Goal: Communication & Community: Answer question/provide support

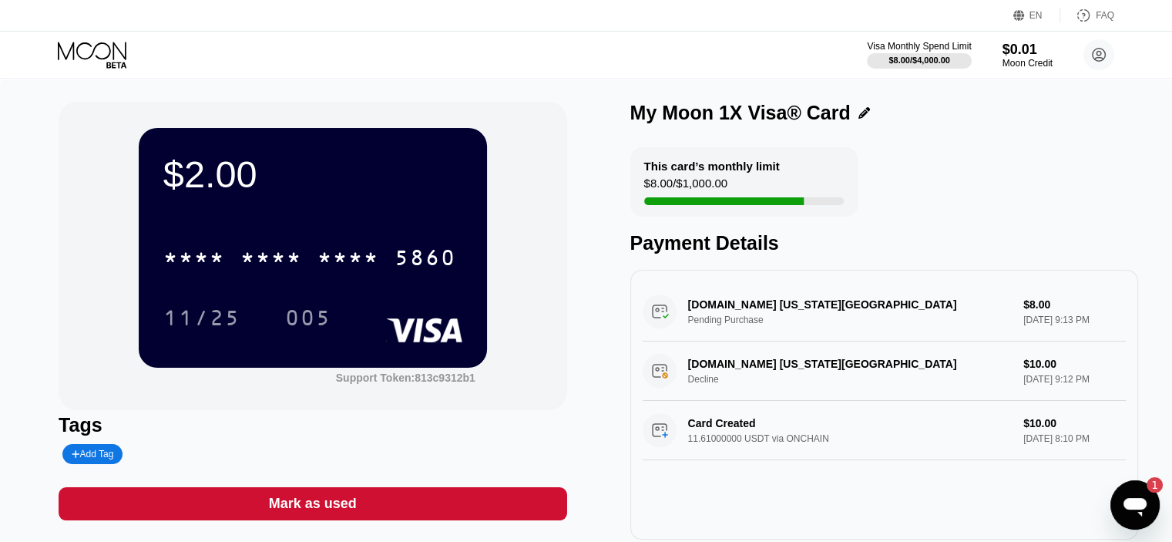
click at [1142, 512] on icon "Open messaging window, 1 unread message" at bounding box center [1135, 505] width 28 height 28
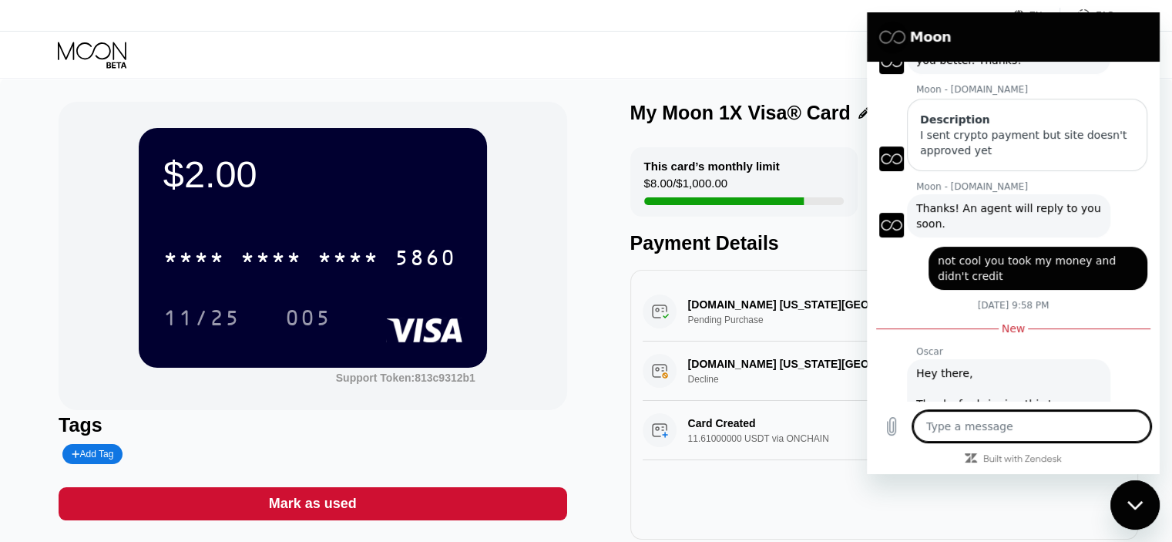
scroll to position [200, 0]
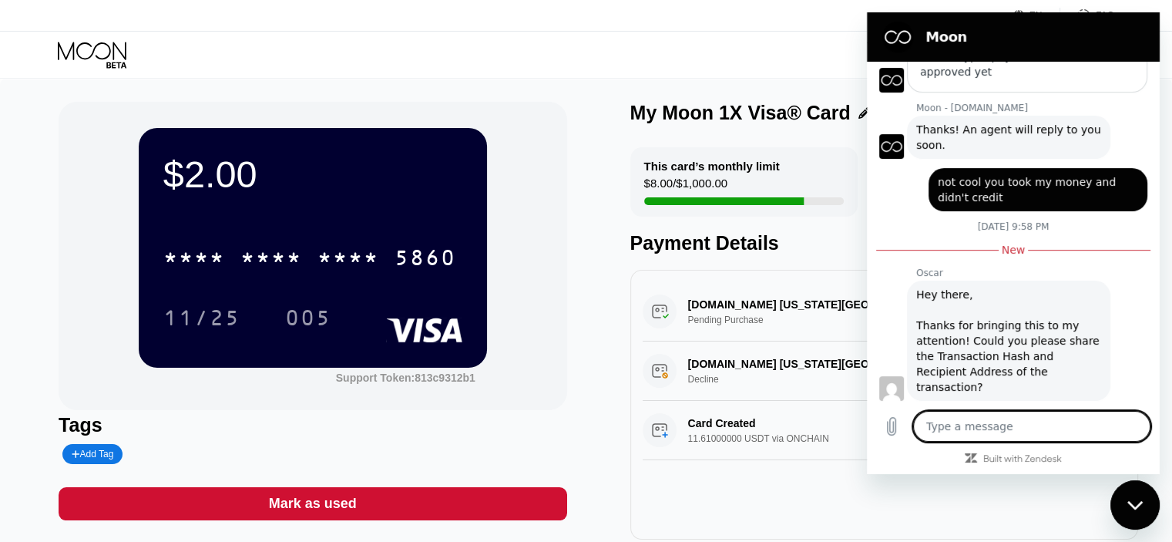
click at [1025, 425] on textarea at bounding box center [1031, 426] width 237 height 31
type textarea "T"
type textarea "x"
type textarea "Th"
type textarea "x"
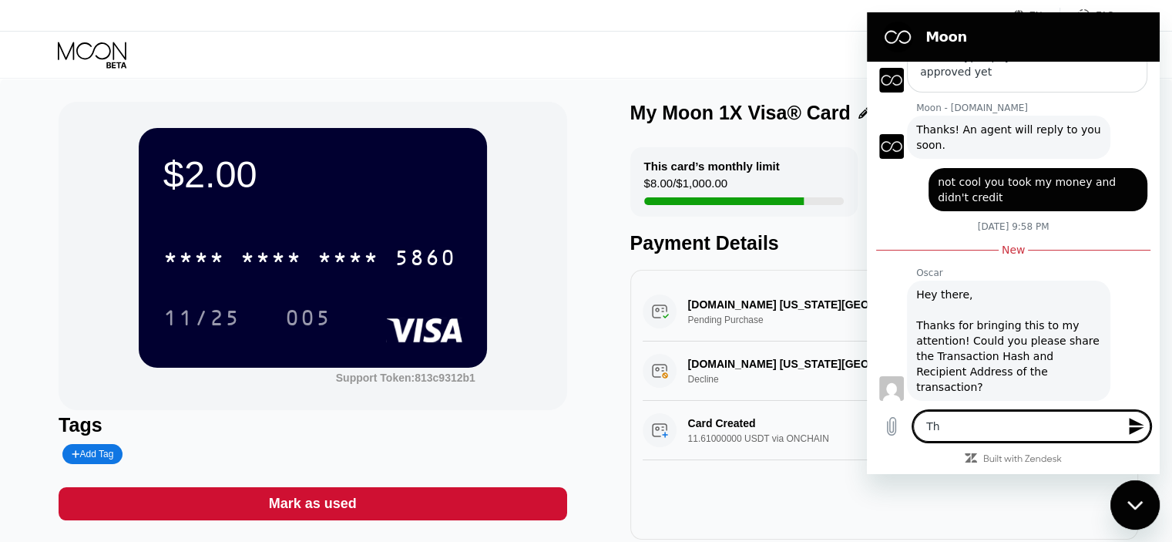
type textarea "Tha"
type textarea "x"
type textarea "Than"
type textarea "x"
type textarea "Thank"
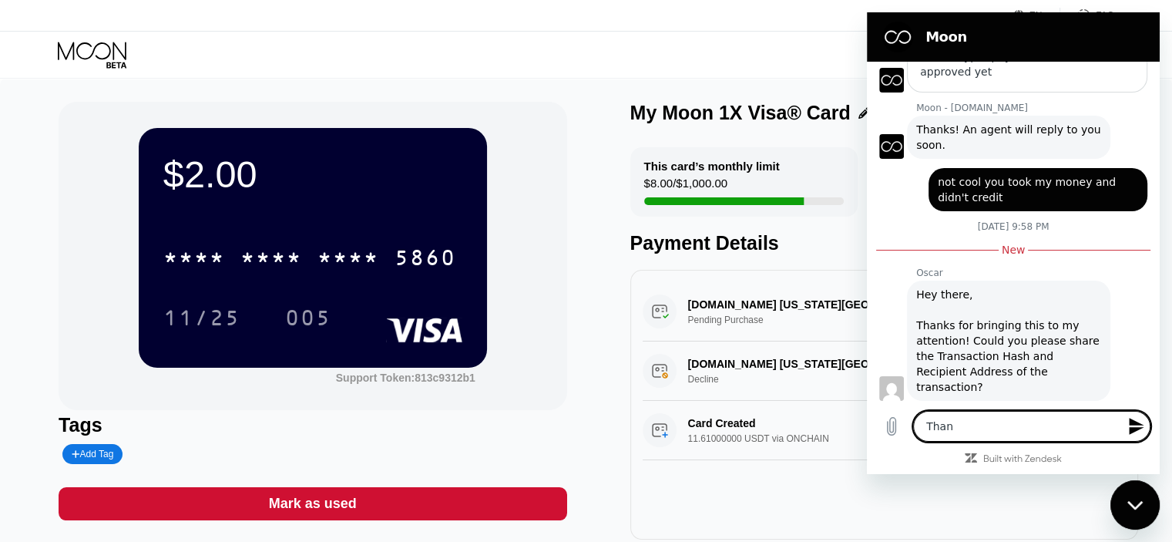
type textarea "x"
type textarea "Thanks"
type textarea "x"
type textarea "Thanks"
type textarea "x"
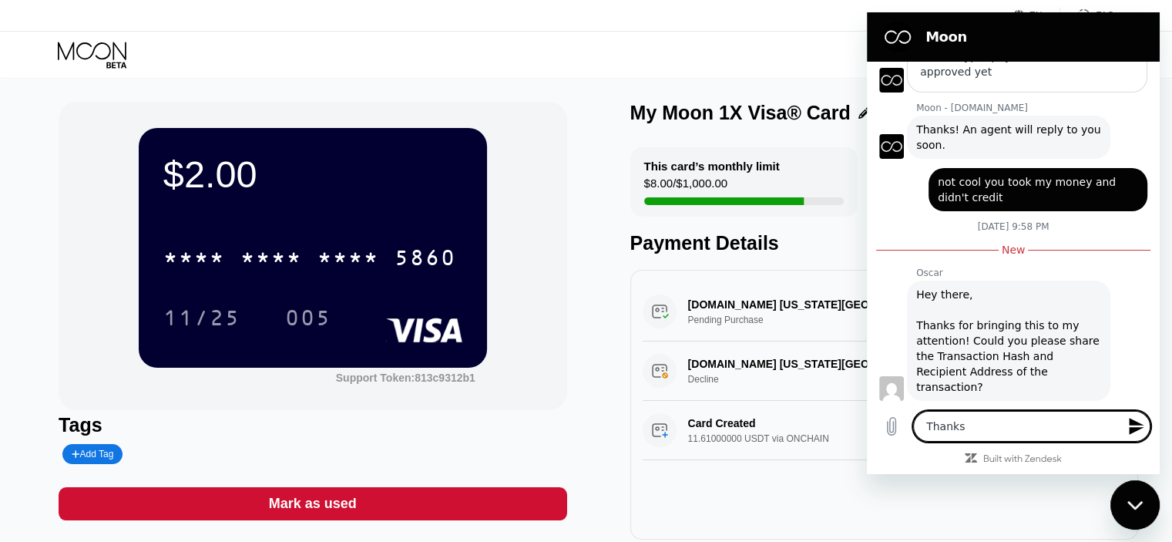
type textarea "Thanks f"
type textarea "x"
type textarea "Thanks fo"
type textarea "x"
type textarea "Thanks for"
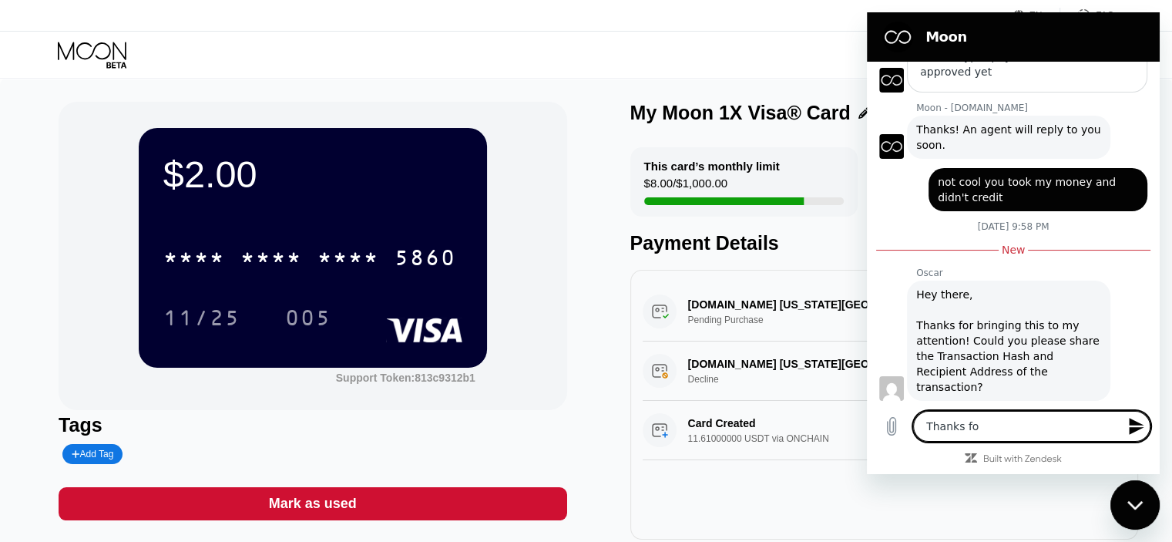
type textarea "x"
type textarea "Thanks for"
type textarea "x"
type textarea "Thanks for y"
type textarea "x"
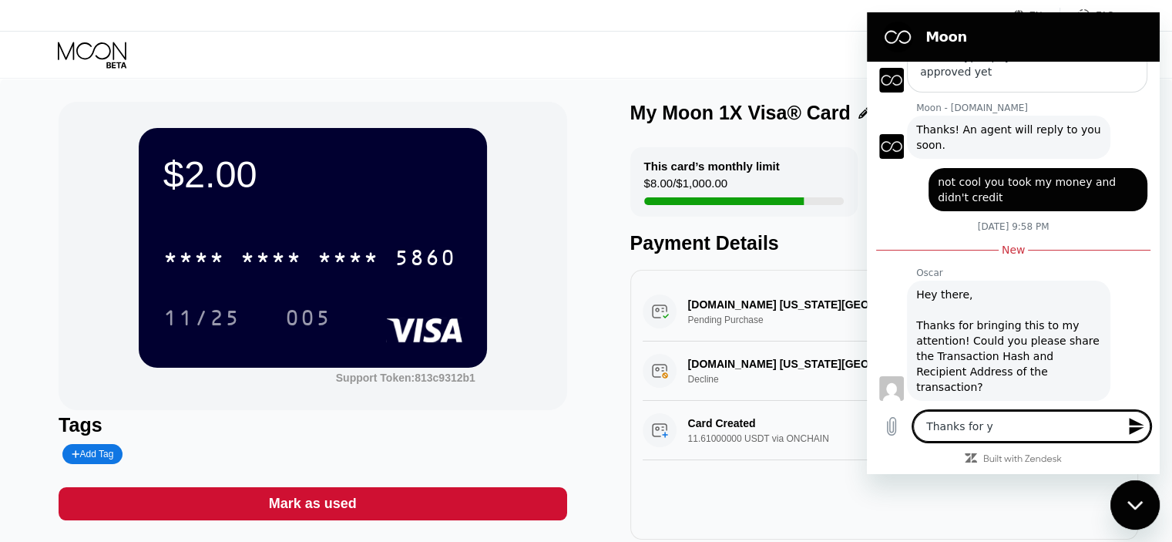
type textarea "Thanks for yo"
type textarea "x"
type textarea "Thanks for you"
type textarea "x"
type textarea "Thanks for your"
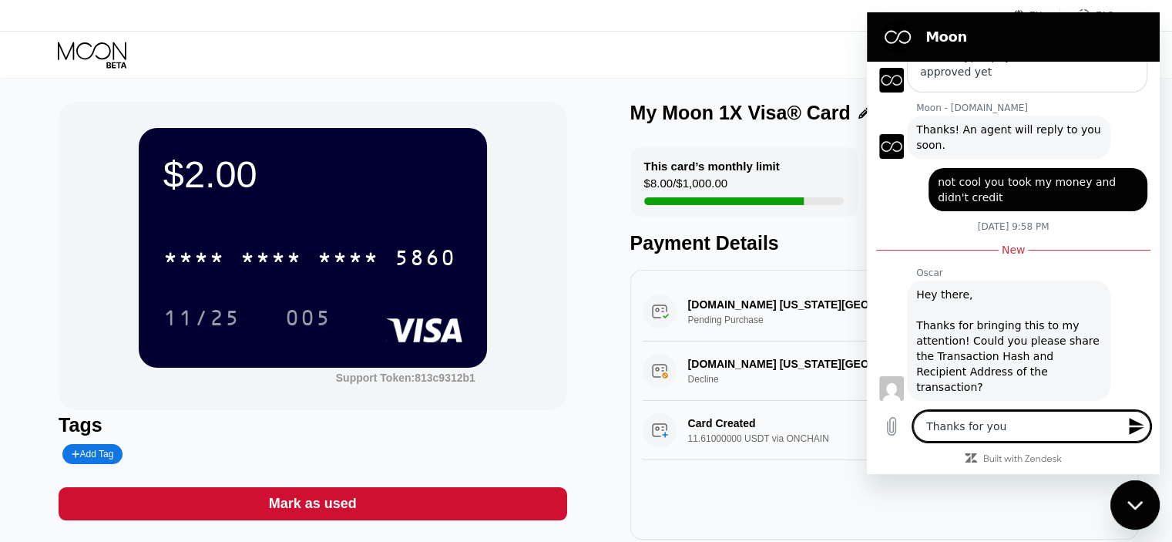
type textarea "x"
type textarea "Thanks for your"
type textarea "x"
type textarea "Thanks for your"
type textarea "x"
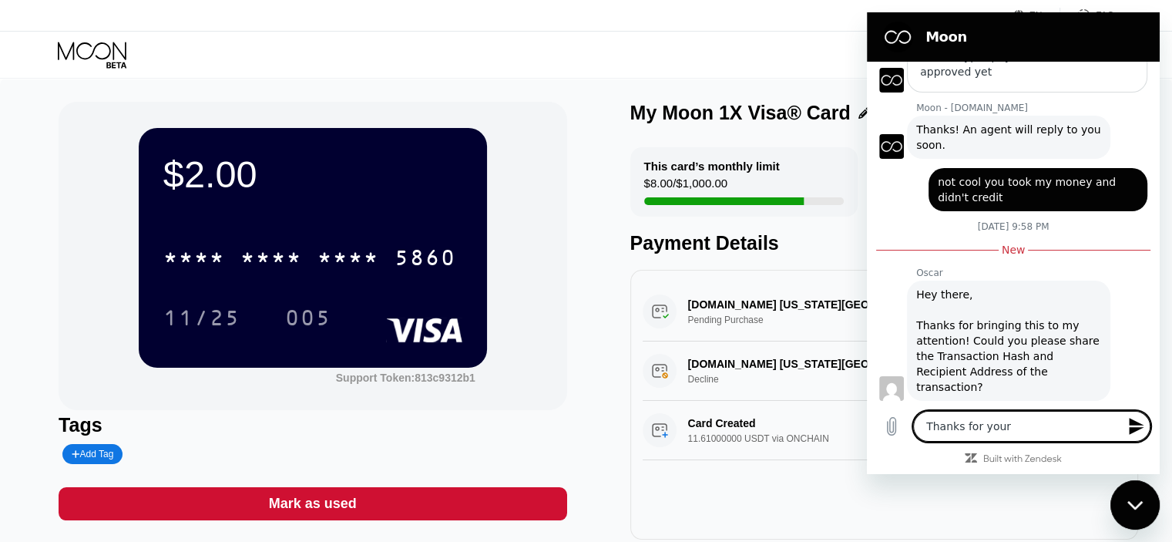
type textarea "Thanks for you"
type textarea "x"
type textarea "Thanks for you"
type textarea "x"
type textarea "Thanks for you a"
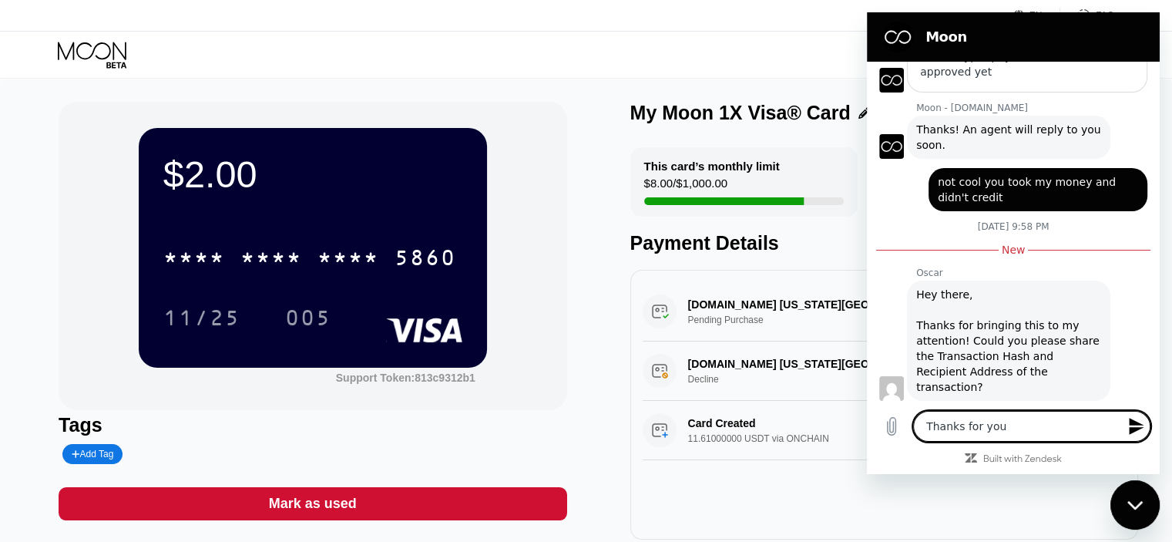
type textarea "x"
type textarea "Thanks for you as"
type textarea "x"
type textarea "Thanks for you ask"
type textarea "x"
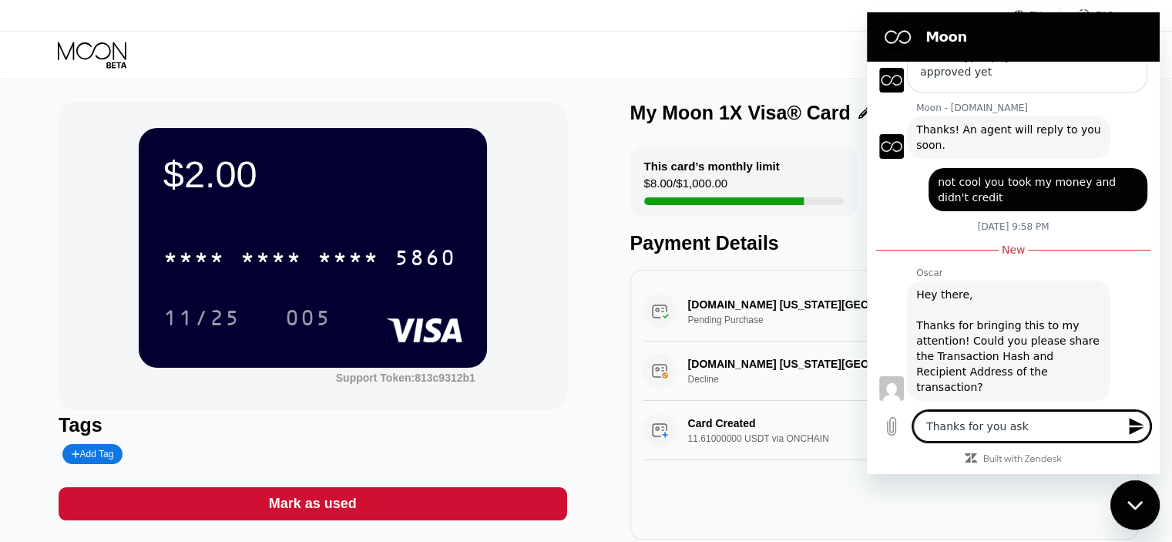
type textarea "Thanks for you aski"
type textarea "x"
type textarea "Thanks for you askin"
type textarea "x"
type textarea "Thanks for you asking"
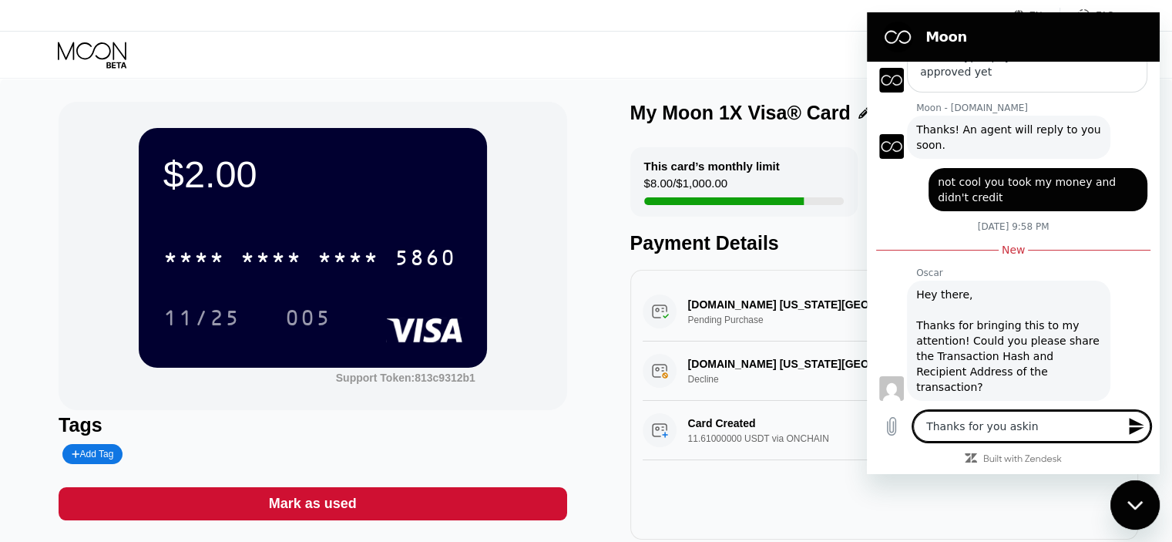
type textarea "x"
type textarea "Thanks for you asking"
type textarea "x"
type textarea "Thanks for you asking i"
type textarea "x"
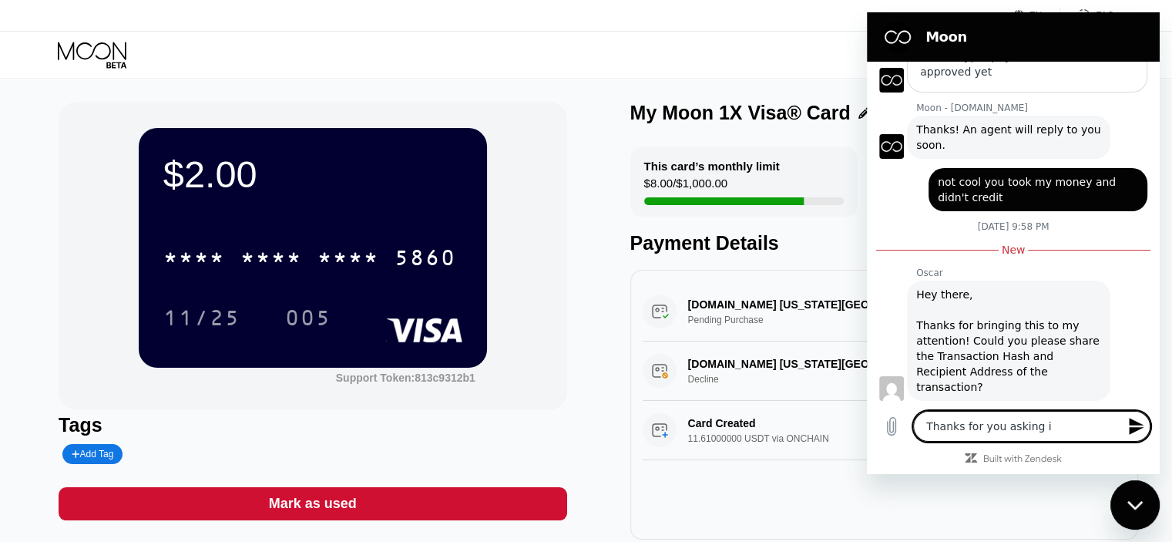
type textarea "Thanks for you asking is"
type textarea "x"
type textarea "Thanks for you asking iss"
type textarea "x"
type textarea "Thanks for you asking issu"
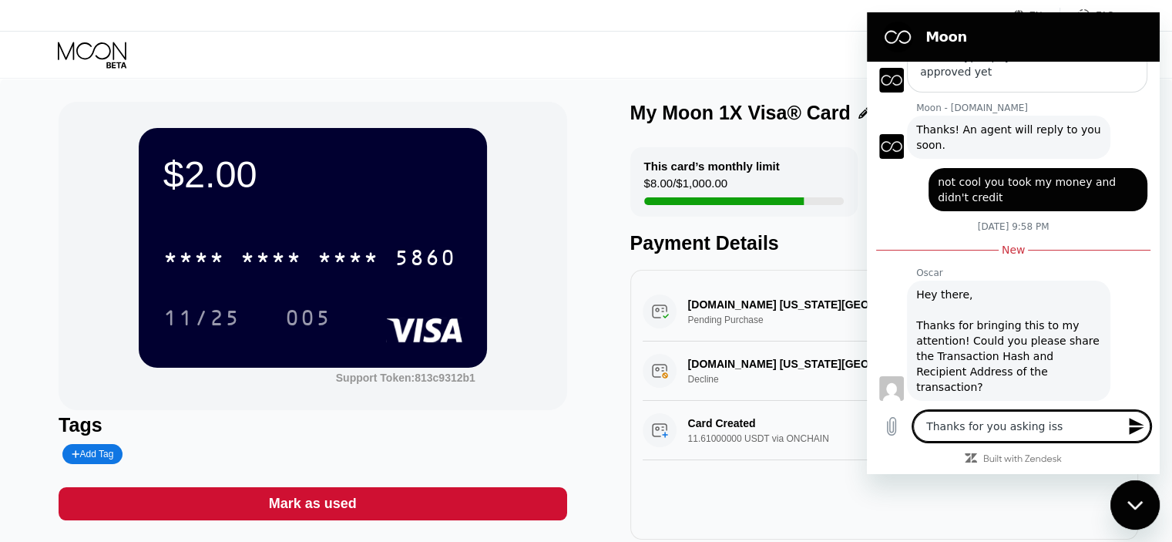
type textarea "x"
type textarea "Thanks for you asking issue"
type textarea "x"
type textarea "Thanks for you asking issue"
type textarea "x"
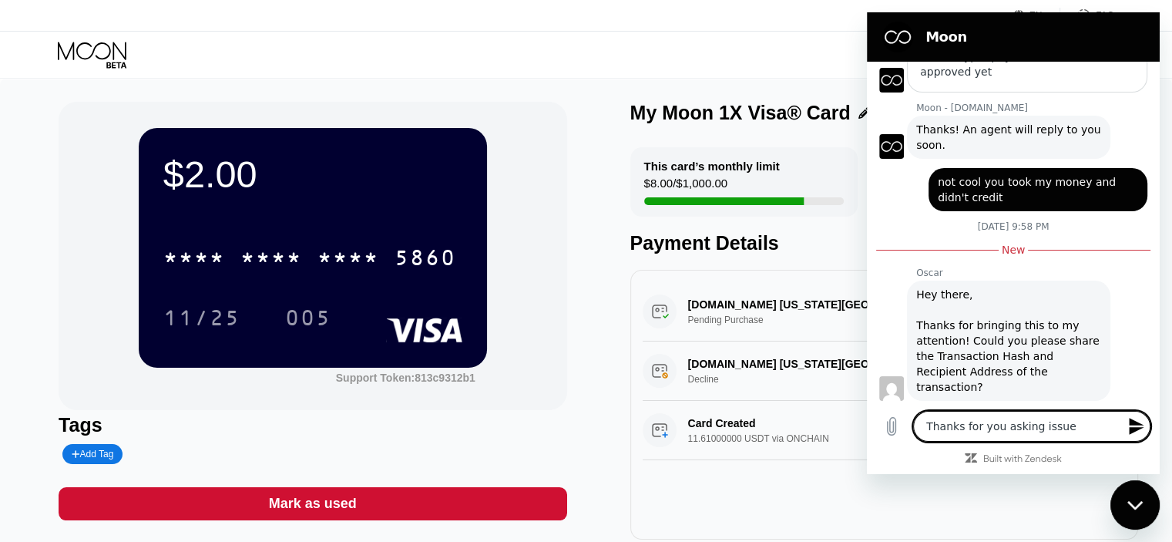
type textarea "Thanks for you asking issue i"
type textarea "x"
type textarea "Thanks for you asking issue is"
type textarea "x"
type textarea "Thanks for you asking issue is"
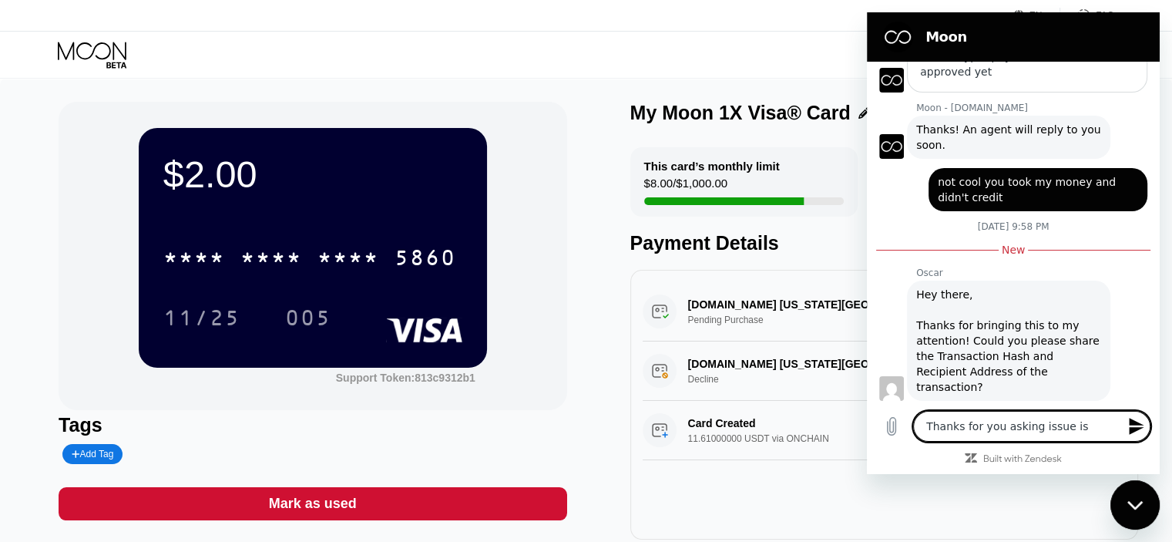
type textarea "x"
type textarea "Thanks for you asking issue is s"
type textarea "x"
type textarea "Thanks for you asking issue is so"
type textarea "x"
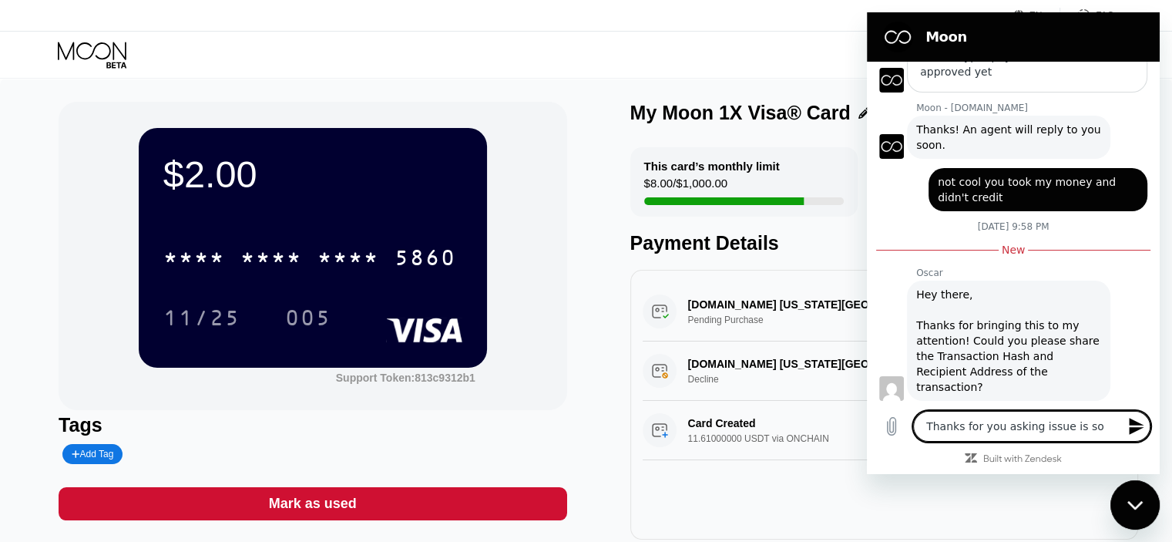
type textarea "Thanks for you asking issue is sol"
type textarea "x"
type textarea "Thanks for you asking issue is solv"
type textarea "x"
type textarea "Thanks for you asking issue is solve"
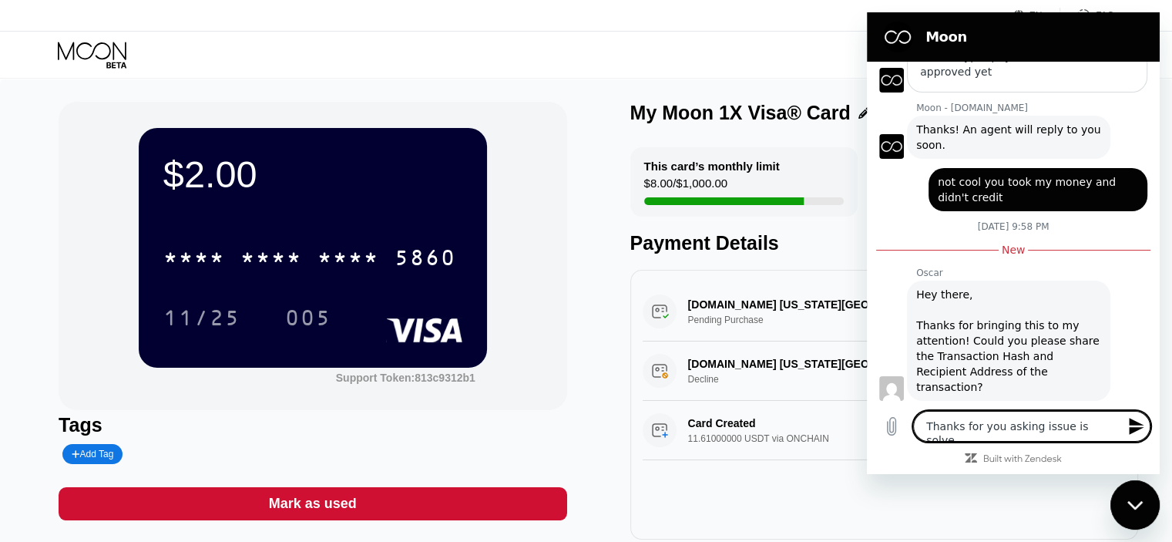
type textarea "x"
type textarea "Thanks for you asking issue is solved"
type textarea "x"
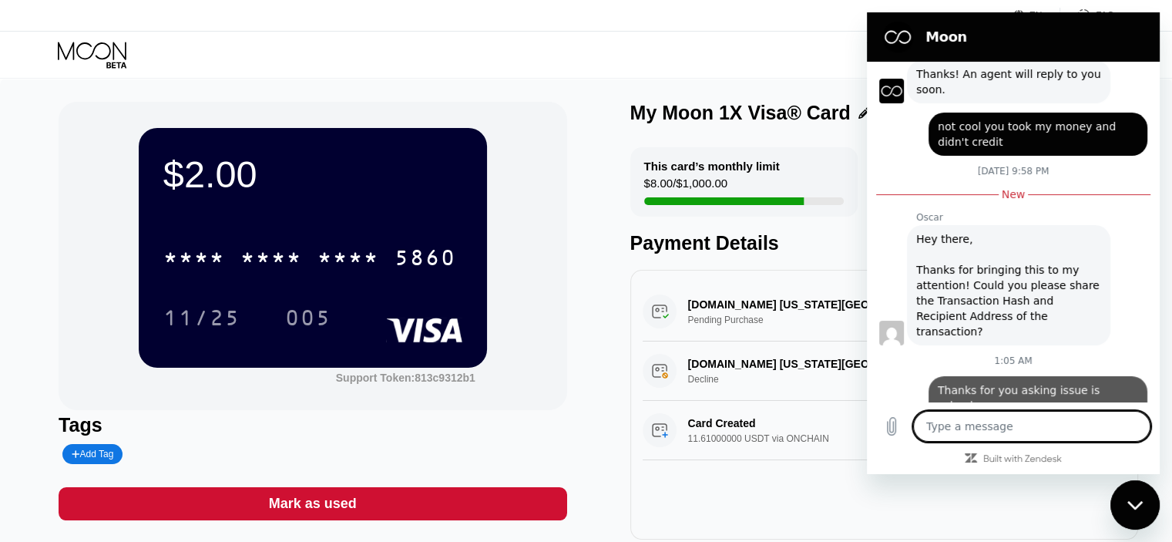
scroll to position [259, 0]
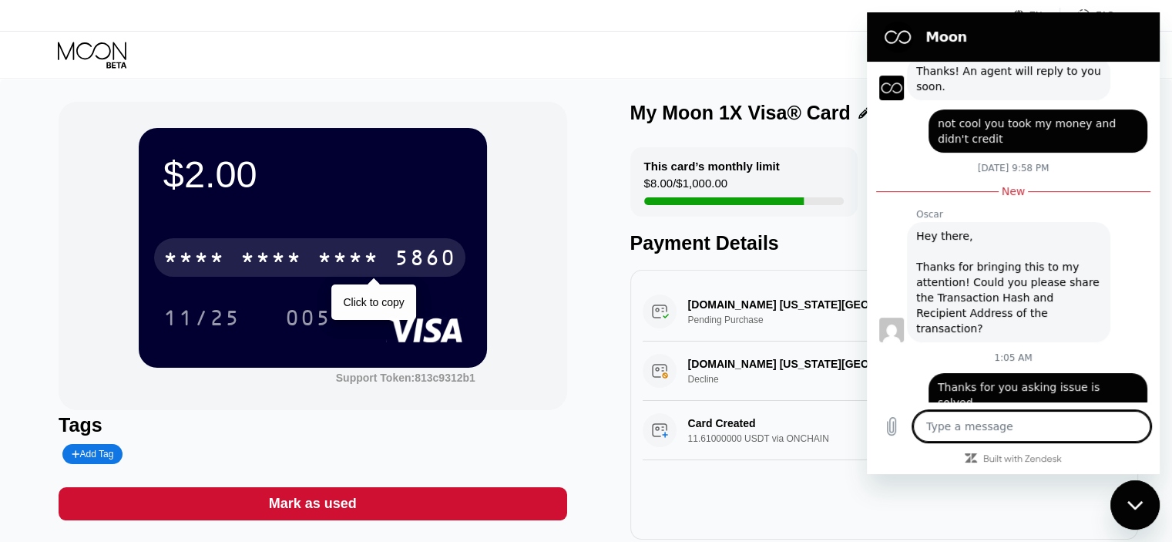
click at [428, 257] on div "5860" at bounding box center [426, 259] width 62 height 25
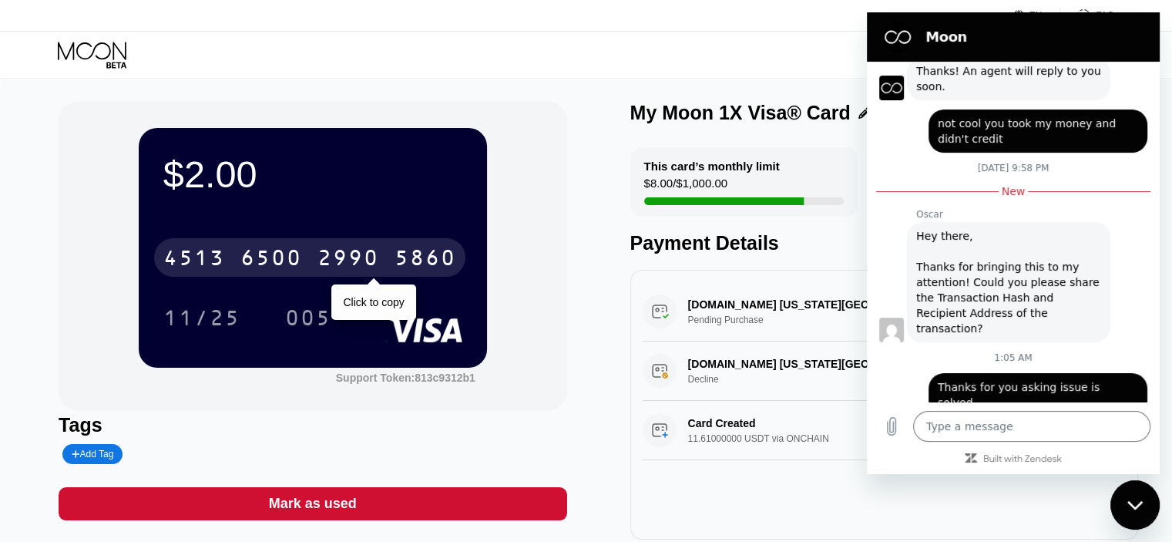
click at [428, 257] on div "5860" at bounding box center [426, 259] width 62 height 25
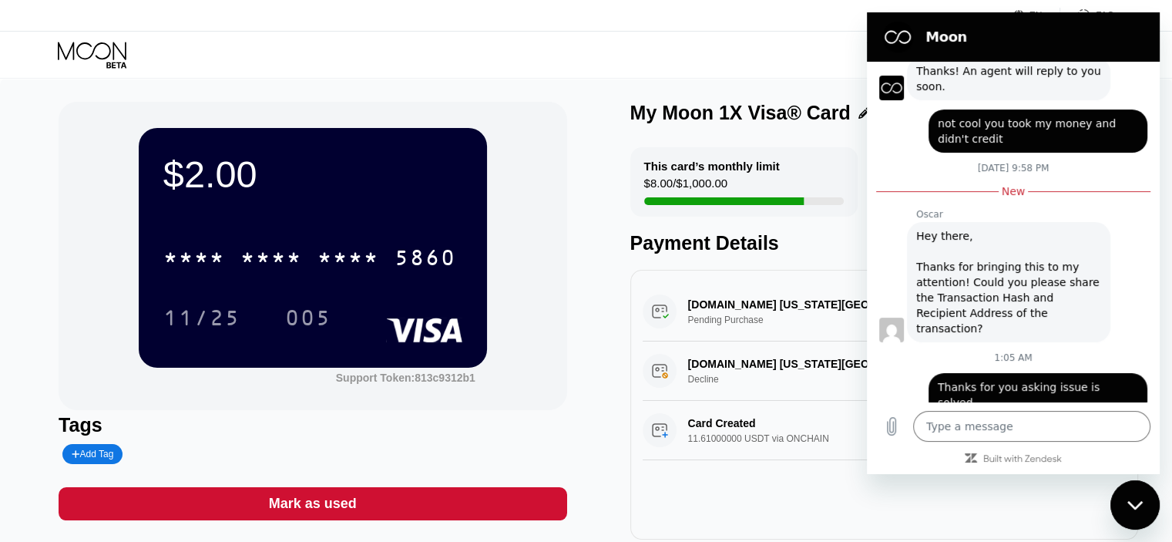
click at [537, 260] on div "$2.00 * * * * * * * * * * * * 5860 11/25 005 Support Token: 813c9312b1" at bounding box center [313, 256] width 508 height 308
click at [1114, 490] on div "Close messaging window" at bounding box center [1135, 505] width 46 height 46
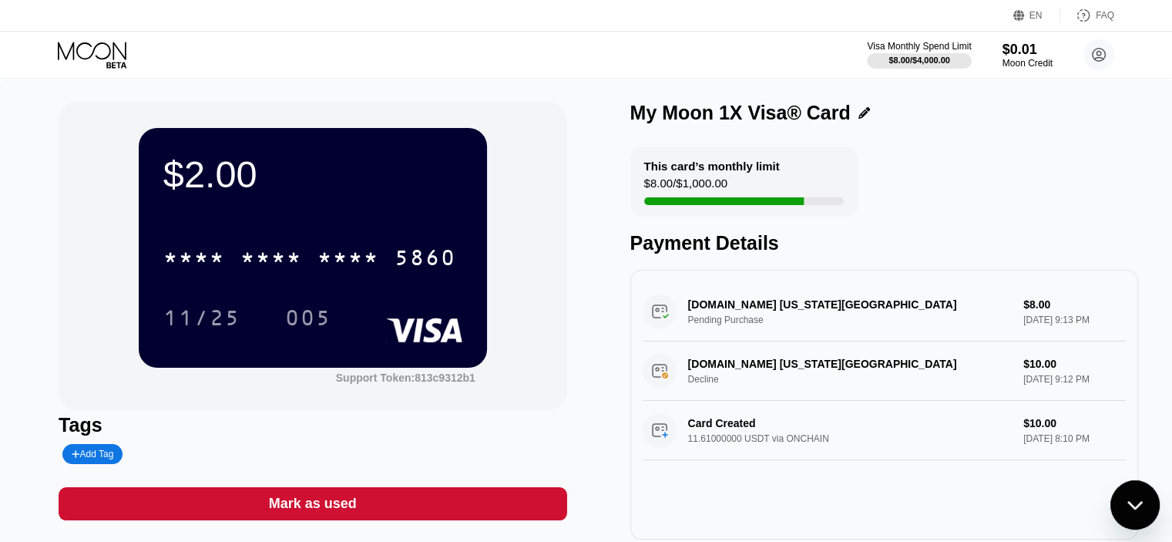
drag, startPoint x: 2224, startPoint y: 969, endPoint x: 1117, endPoint y: 491, distance: 1206.3
click at [1117, 491] on div "Close messaging window" at bounding box center [1135, 505] width 46 height 46
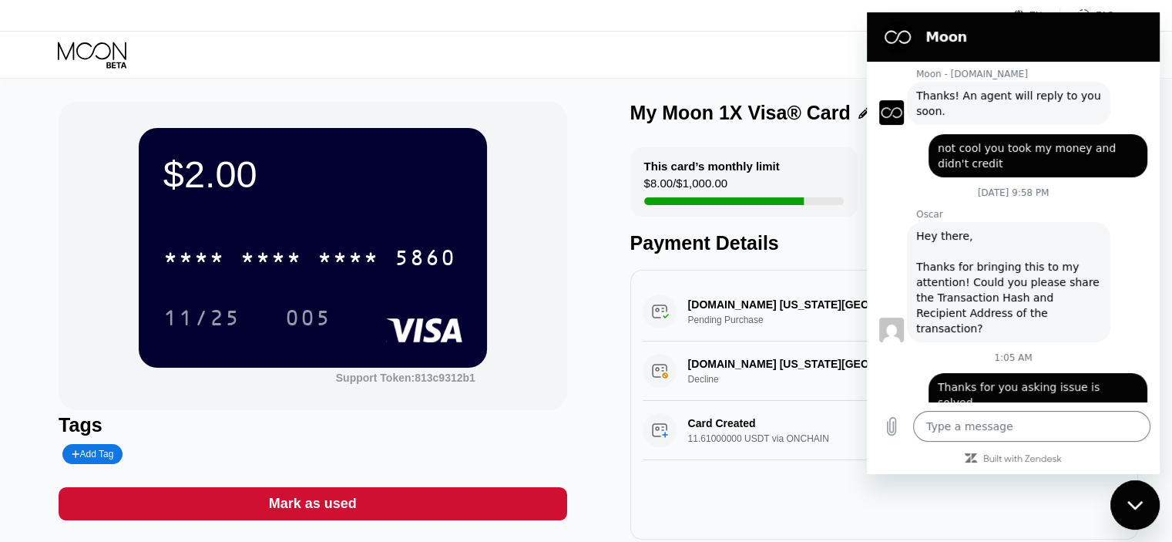
click at [1140, 510] on div "Close messaging window" at bounding box center [1135, 505] width 46 height 46
type textarea "x"
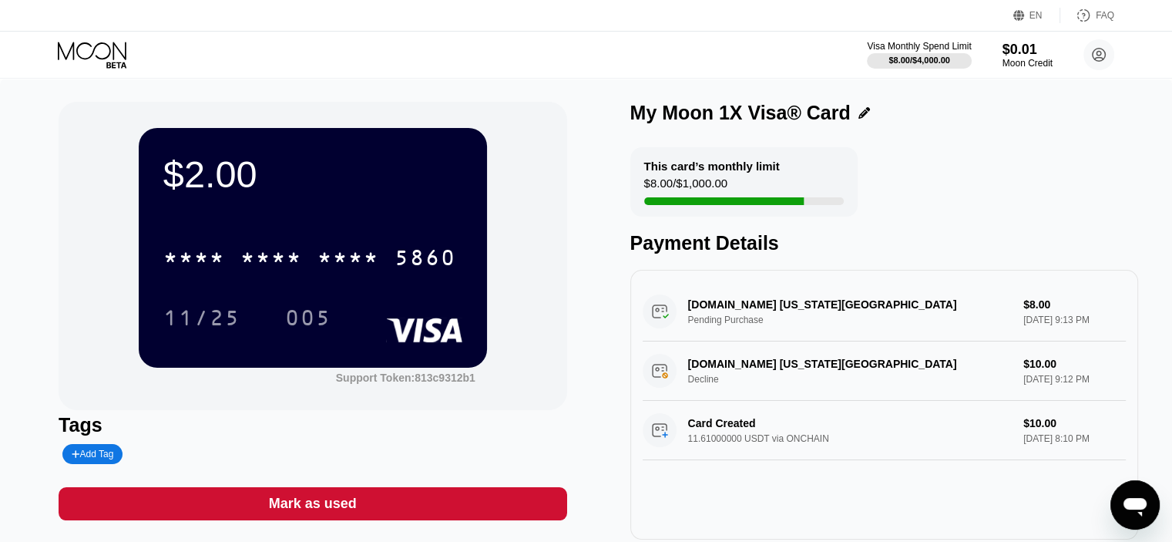
scroll to position [259, 0]
